Goal: Task Accomplishment & Management: Manage account settings

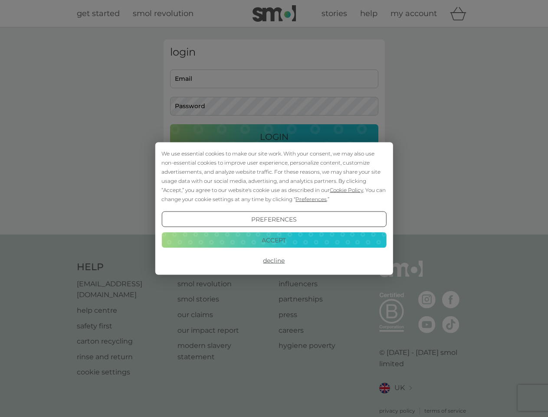
click at [347, 190] on span "Cookie Policy" at bounding box center [346, 190] width 33 height 7
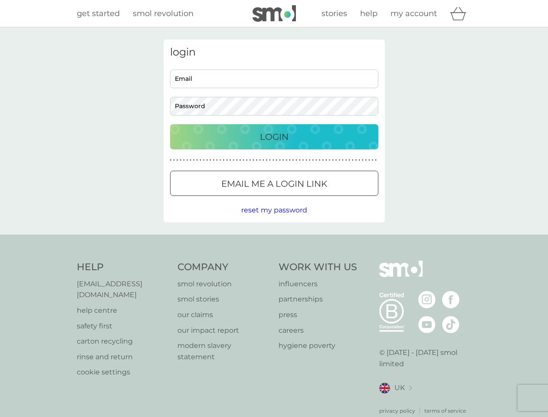
click at [310, 199] on div "login Email Password Login ● ● ● ● ● ● ● ● ● ● ● ● ● ● ● ● ● ● ● ● ● ● ● ● ● ● …" at bounding box center [274, 130] width 221 height 183
click at [274, 219] on div "login Email Password Login ● ● ● ● ● ● ● ● ● ● ● ● ● ● ● ● ● ● ● ● ● ● ● ● ● ● …" at bounding box center [274, 130] width 221 height 183
click at [274, 260] on div "Help [EMAIL_ADDRESS][DOMAIN_NAME] help centre safety first carton recycling rin…" at bounding box center [274, 337] width 395 height 154
click at [274, 240] on div "Help [EMAIL_ADDRESS][DOMAIN_NAME] help centre safety first carton recycling rin…" at bounding box center [274, 337] width 548 height 206
